Goal: Information Seeking & Learning: Check status

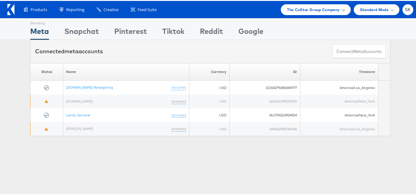
click at [300, 10] on span "The CoStar Group Company" at bounding box center [313, 9] width 53 height 6
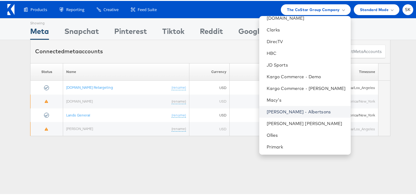
scroll to position [123, 0]
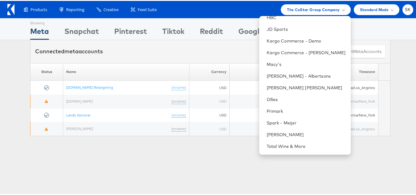
click at [99, 138] on div "Showing Meta Showing Snapchat Showing Pinterest Showing Tiktok Showing Reddit S…" at bounding box center [210, 79] width 421 height 124
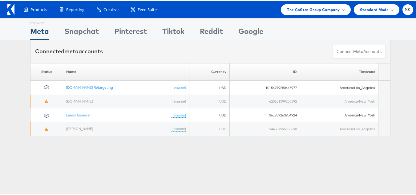
click at [300, 8] on span "The CoStar Group Company" at bounding box center [313, 9] width 53 height 6
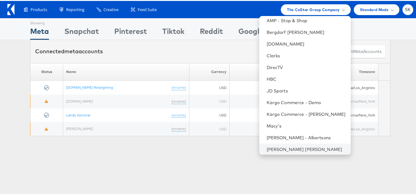
scroll to position [31, 0]
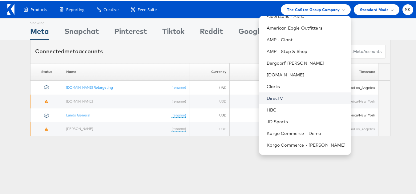
click at [276, 96] on link "DirecTV" at bounding box center [306, 97] width 79 height 6
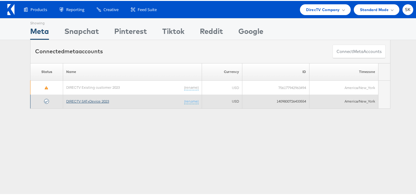
click at [96, 102] on link "DIRECTV SAT+Device 2023" at bounding box center [87, 100] width 43 height 5
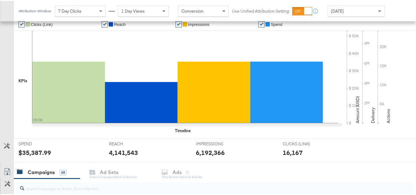
scroll to position [154, 0]
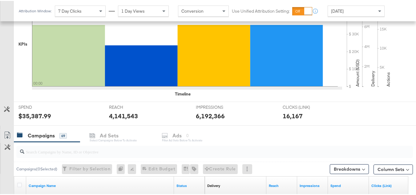
click at [360, 9] on div "[DATE]" at bounding box center [356, 10] width 56 height 10
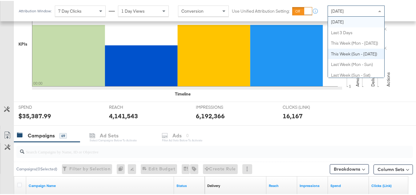
scroll to position [0, 0]
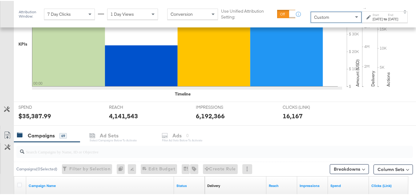
click at [373, 18] on div "[DATE]" at bounding box center [378, 18] width 10 height 5
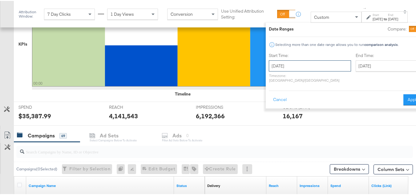
click at [286, 69] on input "[DATE]" at bounding box center [310, 64] width 82 height 11
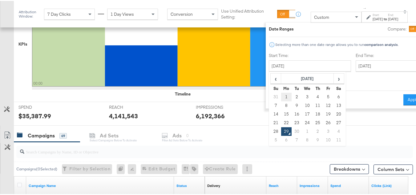
click at [281, 96] on td "1" at bounding box center [286, 96] width 10 height 9
type input "[DATE]"
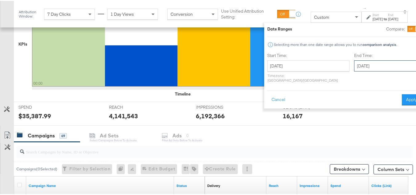
click at [364, 63] on input "[DATE]" at bounding box center [386, 64] width 65 height 11
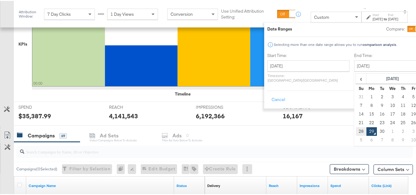
click at [356, 128] on td "28" at bounding box center [361, 130] width 10 height 9
type input "[DATE]"
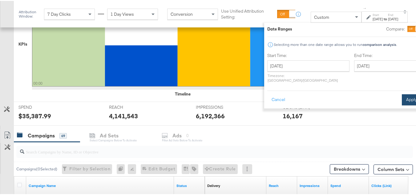
click at [402, 93] on button "Apply" at bounding box center [411, 98] width 19 height 11
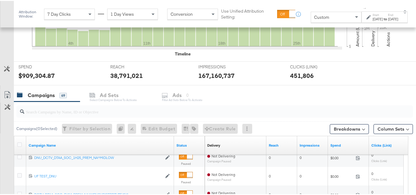
scroll to position [199, 0]
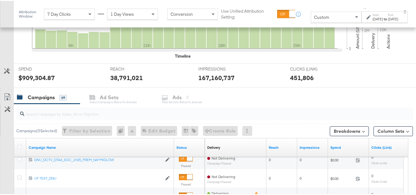
click at [41, 115] on input "search" at bounding box center [201, 110] width 354 height 12
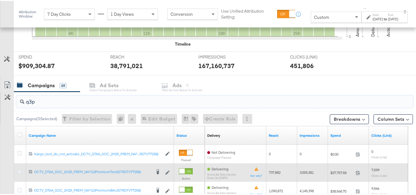
scroll to position [260, 0]
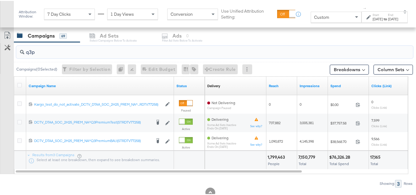
type input "q3p"
click at [18, 82] on div at bounding box center [20, 85] width 11 height 11
click at [18, 86] on icon at bounding box center [19, 84] width 5 height 5
click at [0, 0] on input "checkbox" at bounding box center [0, 0] width 0 height 0
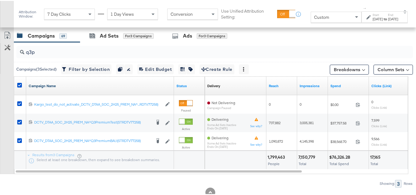
click at [56, 84] on link "Campaign Name" at bounding box center [100, 85] width 143 height 5
click at [58, 85] on link "Campaign Name ↓" at bounding box center [100, 85] width 143 height 5
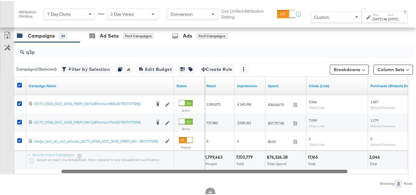
drag, startPoint x: 198, startPoint y: 171, endPoint x: 238, endPoint y: 173, distance: 39.8
click at [238, 173] on div "q3p Campaigns ( 3 Selected) Filter by Selection Filter 3 campaigns Duplicate 3 …" at bounding box center [206, 113] width 413 height 145
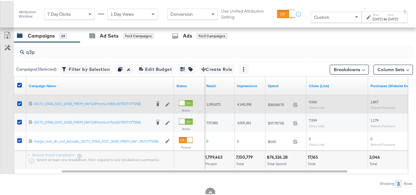
click at [281, 100] on div "$38,568.70 38568.7" at bounding box center [286, 104] width 41 height 10
copy div "$38,568.70"
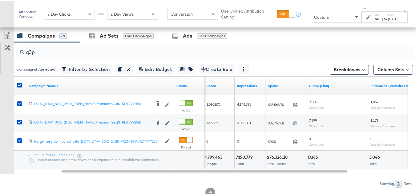
click at [292, 166] on div "$76,326.28 Total Spend" at bounding box center [286, 159] width 41 height 18
click at [373, 21] on div "[DATE]" at bounding box center [378, 18] width 10 height 5
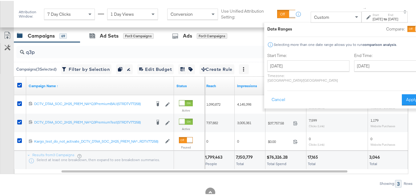
click at [286, 75] on p "Timezone: [GEOGRAPHIC_DATA]/[GEOGRAPHIC_DATA]" at bounding box center [308, 76] width 82 height 9
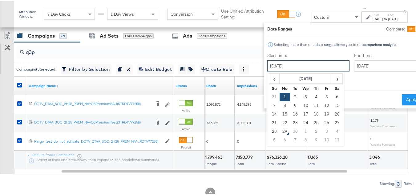
click at [287, 68] on input "[DATE]" at bounding box center [308, 64] width 82 height 11
click at [270, 76] on span "‹" at bounding box center [275, 77] width 10 height 9
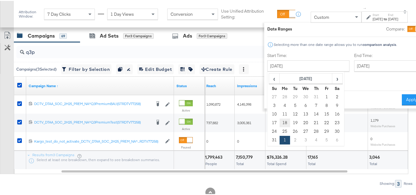
click at [280, 124] on td "18" at bounding box center [285, 122] width 10 height 9
type input "[DATE]"
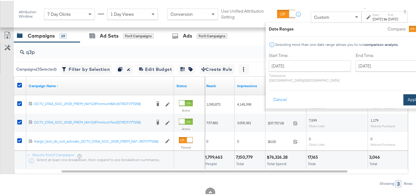
click at [404, 93] on button "Apply" at bounding box center [413, 98] width 19 height 11
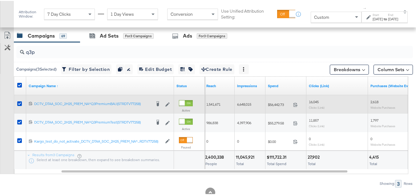
click at [274, 104] on span "$56,442.73" at bounding box center [279, 103] width 23 height 5
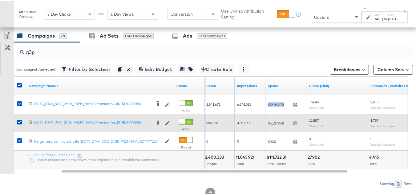
copy div "$56,442.73"
click at [273, 123] on span "$55,279.58" at bounding box center [279, 122] width 23 height 5
copy div "$55,279.58"
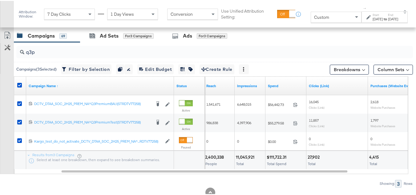
click at [254, 165] on div "Total" at bounding box center [250, 163] width 28 height 4
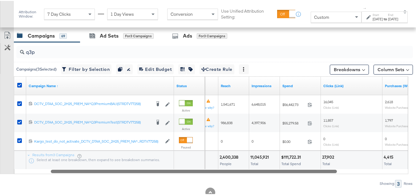
drag, startPoint x: 252, startPoint y: 172, endPoint x: 241, endPoint y: 170, distance: 11.4
click at [241, 170] on div at bounding box center [194, 170] width 286 height 5
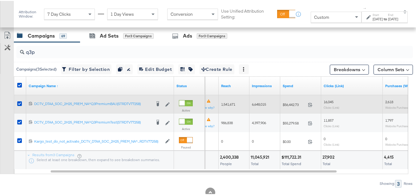
click at [235, 105] on span "1,541,671" at bounding box center [228, 103] width 14 height 5
copy span "1,541,671"
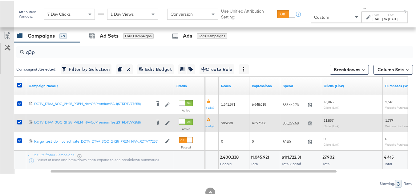
click at [228, 121] on span "986,838" at bounding box center [227, 122] width 12 height 5
copy span "986,838"
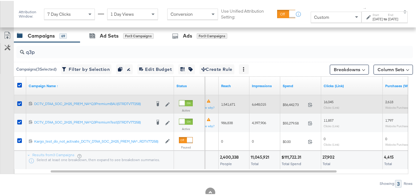
click at [256, 107] on div "6,648,015" at bounding box center [265, 104] width 31 height 10
copy span "6,648,015"
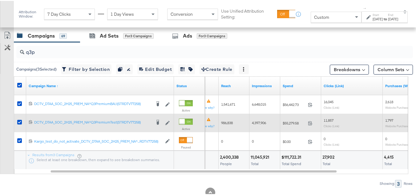
click at [262, 118] on div "4,397,906" at bounding box center [265, 122] width 31 height 10
copy span "4,397,906"
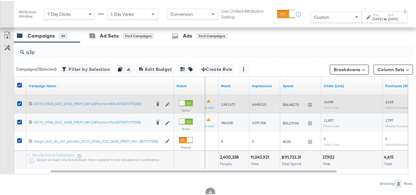
click at [329, 101] on span "16,045" at bounding box center [329, 101] width 10 height 5
copy span "16,045"
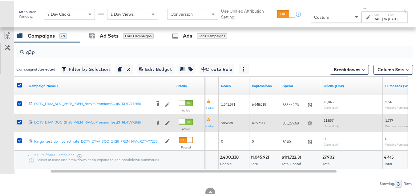
click at [322, 119] on div "11,857 Clicks (Link)" at bounding box center [352, 122] width 62 height 14
copy span "11,857"
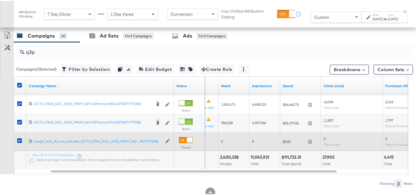
click at [253, 138] on span "0" at bounding box center [253, 140] width 2 height 5
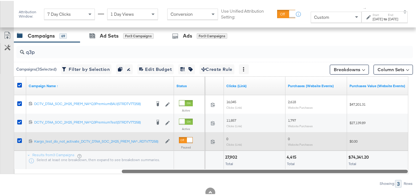
drag, startPoint x: 258, startPoint y: 171, endPoint x: 349, endPoint y: 166, distance: 90.7
click at [348, 166] on div "Campaign Name ↑ Status Spend Clicks (Link) Purchases (Website Events) Purchases…" at bounding box center [211, 124] width 395 height 98
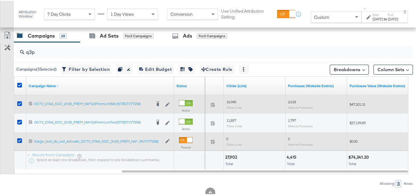
click at [296, 100] on span "2,618" at bounding box center [292, 101] width 8 height 5
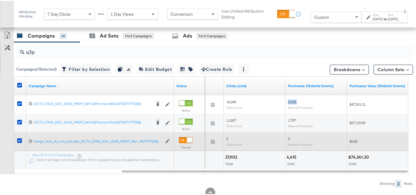
copy span "2,618"
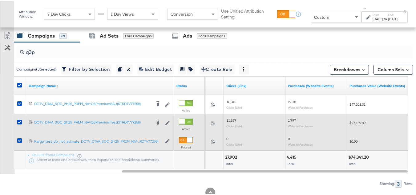
click at [291, 119] on span "1,797" at bounding box center [292, 119] width 8 height 5
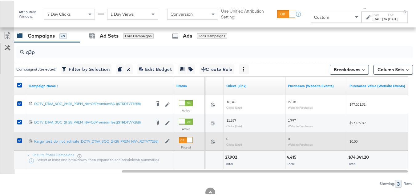
click at [268, 161] on div "27,902 Total" at bounding box center [254, 159] width 61 height 18
click at [373, 20] on div "[DATE]" at bounding box center [378, 18] width 10 height 5
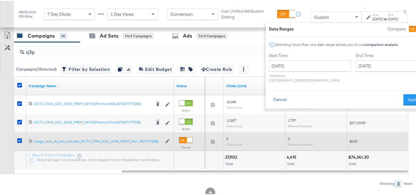
click at [269, 93] on button "Cancel" at bounding box center [280, 98] width 22 height 11
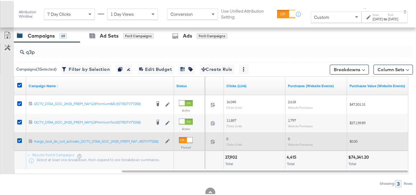
click at [322, 22] on div "Custom" at bounding box center [336, 16] width 51 height 11
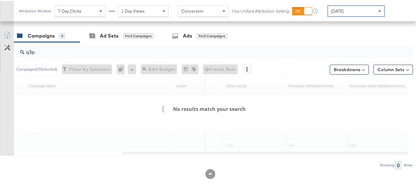
scroll to position [254, 0]
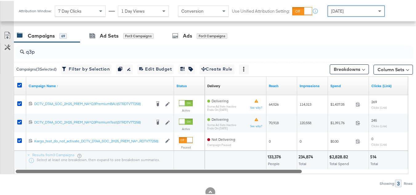
drag, startPoint x: 235, startPoint y: 169, endPoint x: 118, endPoint y: 157, distance: 118.0
click at [118, 157] on div "Campaign Name ↑ Status Delivery Sorting Unavailable Reach Impressions Spend Cli…" at bounding box center [211, 124] width 395 height 98
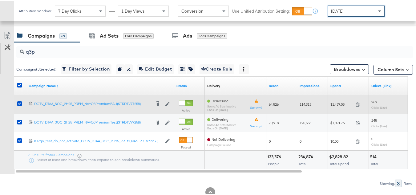
click at [346, 107] on div "$1,437.05 1437.05" at bounding box center [348, 104] width 41 height 10
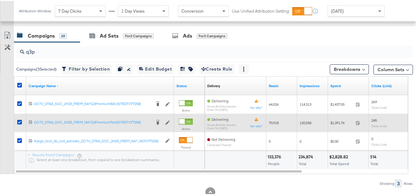
click at [341, 123] on span "$1,391.76" at bounding box center [342, 122] width 23 height 5
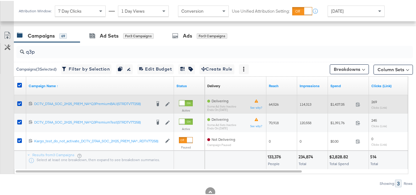
drag, startPoint x: 226, startPoint y: 165, endPoint x: 301, endPoint y: 94, distance: 102.9
click at [226, 165] on div at bounding box center [235, 159] width 61 height 18
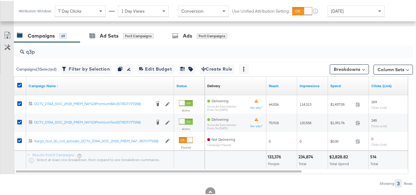
click at [343, 6] on div "[DATE]" at bounding box center [356, 10] width 56 height 10
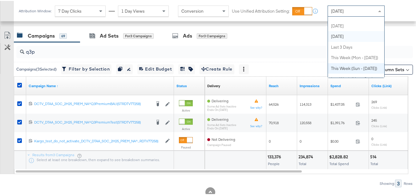
scroll to position [0, 0]
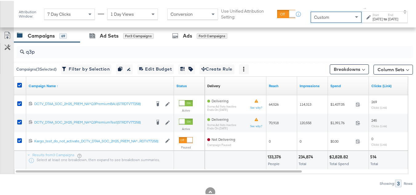
click at [373, 21] on div "[DATE]" at bounding box center [378, 18] width 10 height 5
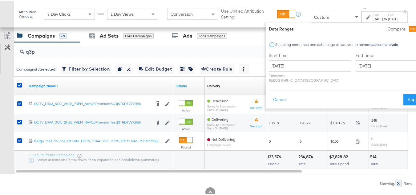
click at [276, 57] on label "Start Time:" at bounding box center [310, 55] width 82 height 6
click at [281, 62] on input "[DATE]" at bounding box center [310, 64] width 82 height 11
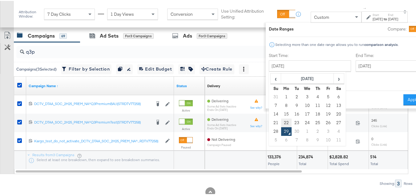
click at [281, 122] on td "22" at bounding box center [286, 122] width 10 height 9
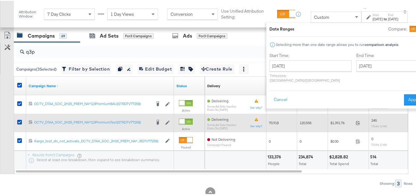
type input "[DATE]"
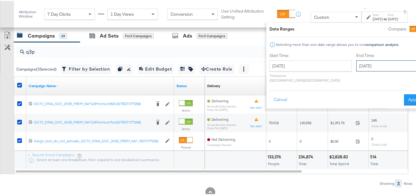
click at [363, 64] on input "[DATE]" at bounding box center [389, 64] width 65 height 11
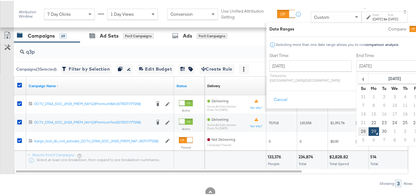
click at [358, 130] on td "28" at bounding box center [363, 130] width 10 height 9
type input "[DATE]"
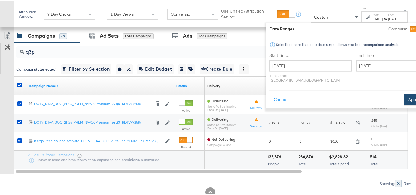
click at [404, 93] on button "Apply" at bounding box center [413, 98] width 19 height 11
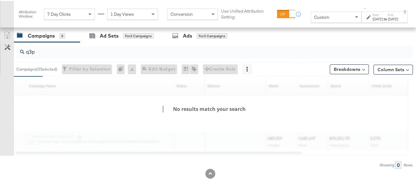
scroll to position [260, 0]
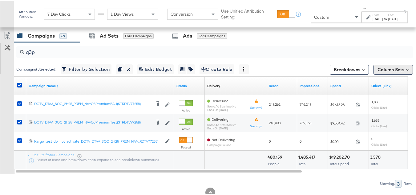
click at [391, 72] on button "Column Sets" at bounding box center [393, 69] width 39 height 10
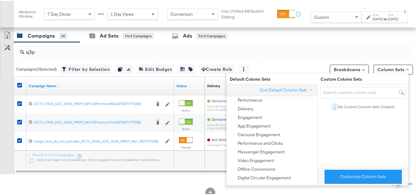
click at [287, 45] on input "q3p" at bounding box center [201, 49] width 354 height 12
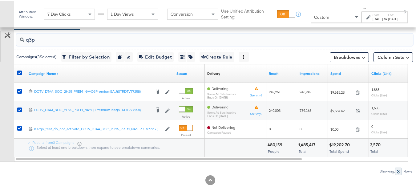
scroll to position [279, 0]
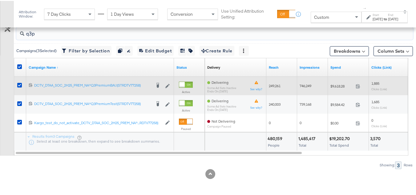
click at [341, 85] on span "$9,618.28" at bounding box center [342, 85] width 23 height 5
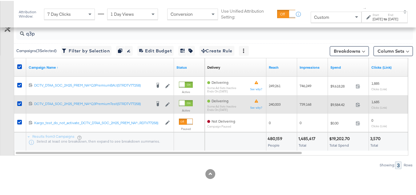
click at [339, 104] on span "$9,584.42" at bounding box center [342, 103] width 23 height 5
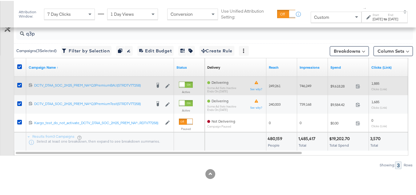
click at [271, 88] on div "249,261" at bounding box center [282, 85] width 31 height 10
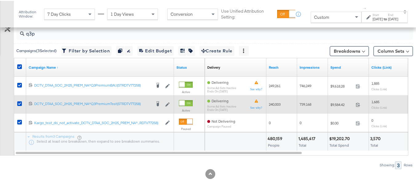
click at [274, 105] on span "240,003" at bounding box center [275, 103] width 12 height 5
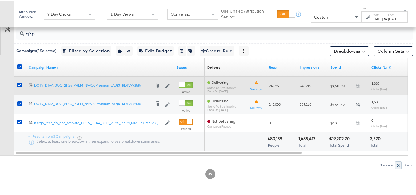
click at [308, 87] on span "746,249" at bounding box center [306, 85] width 12 height 5
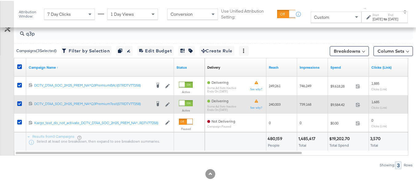
click at [301, 99] on div "739,168" at bounding box center [312, 104] width 31 height 10
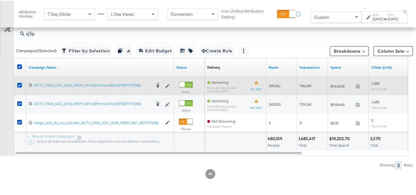
click at [375, 87] on sub "Clicks (Link)" at bounding box center [380, 88] width 16 height 4
click at [376, 81] on span "1,885" at bounding box center [376, 82] width 8 height 5
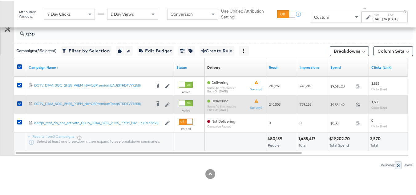
click at [377, 104] on div "1,685 Clicks (Link)" at bounding box center [400, 104] width 57 height 10
click at [375, 102] on span "1,685" at bounding box center [376, 101] width 8 height 5
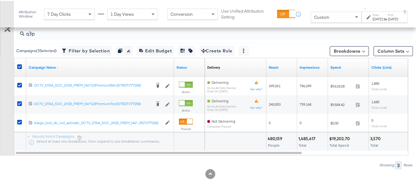
click at [283, 147] on div "480,159 People" at bounding box center [282, 141] width 31 height 18
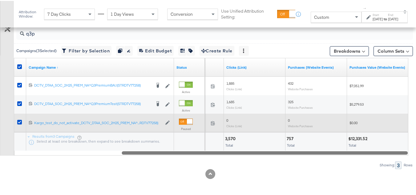
drag, startPoint x: 282, startPoint y: 150, endPoint x: 370, endPoint y: 131, distance: 90.0
click at [409, 157] on div "KPIs Performance & KPIs Customize KPIs ✔ Clicks (Link) ✔ Reach ✔ Impressions ✔ …" at bounding box center [210, 22] width 421 height 346
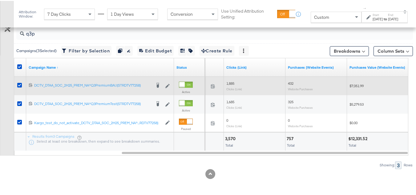
click at [288, 80] on div "432 Website Purchases" at bounding box center [317, 85] width 62 height 14
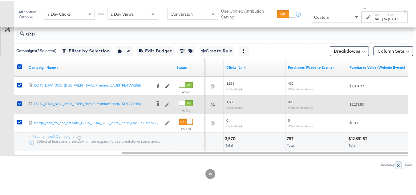
click at [290, 101] on span "325" at bounding box center [291, 101] width 6 height 5
